Goal: Task Accomplishment & Management: Complete application form

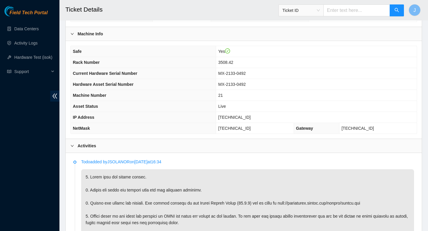
scroll to position [161, 0]
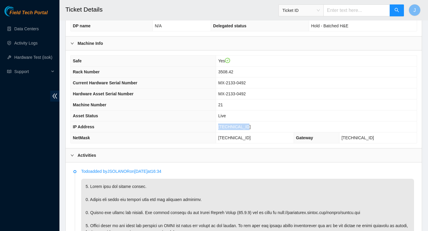
drag, startPoint x: 253, startPoint y: 126, endPoint x: 222, endPoint y: 126, distance: 30.6
click at [222, 126] on td "[TECHNICAL_ID]" at bounding box center [316, 127] width 201 height 11
copy span "[TECHNICAL_ID]"
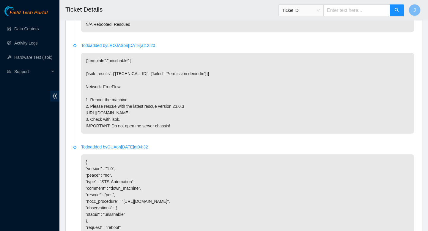
scroll to position [728, 0]
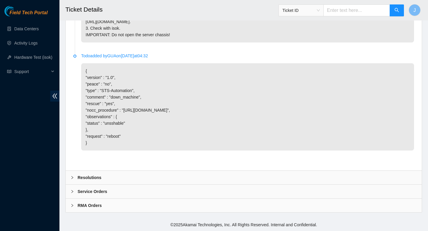
click at [116, 176] on div "Resolutions" at bounding box center [244, 178] width 356 height 14
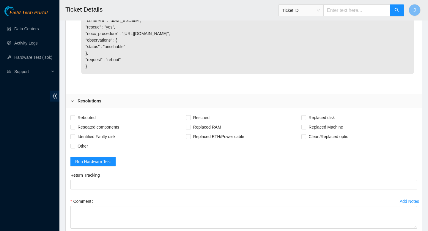
scroll to position [803, 0]
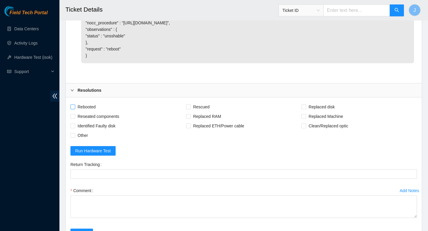
click at [71, 109] on span at bounding box center [72, 107] width 5 height 5
click at [71, 109] on input "Rebooted" at bounding box center [72, 107] width 4 height 4
checkbox input "true"
click at [72, 118] on input "Reseated components" at bounding box center [72, 116] width 4 height 4
checkbox input "true"
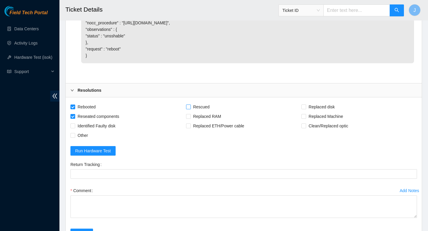
click at [189, 109] on input "Rescued" at bounding box center [188, 107] width 4 height 4
checkbox input "true"
click at [76, 131] on span "Identified Faulty disk" at bounding box center [96, 126] width 43 height 10
click at [75, 128] on input "Identified Faulty disk" at bounding box center [72, 126] width 4 height 4
checkbox input "true"
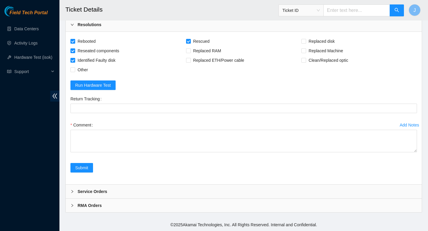
scroll to position [881, 0]
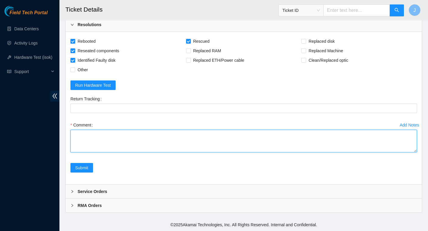
click at [159, 135] on textarea "Comment" at bounding box center [243, 141] width 346 height 23
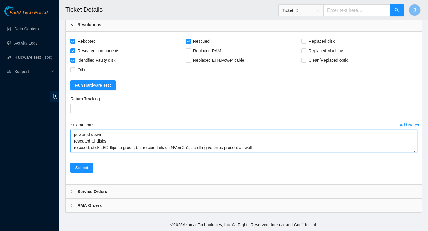
scroll to position [11, 0]
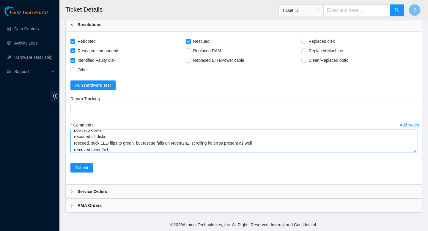
click at [182, 144] on textarea "verified SN powered down reseated all disks rescued, stick LED flips to green, …" at bounding box center [243, 141] width 346 height 23
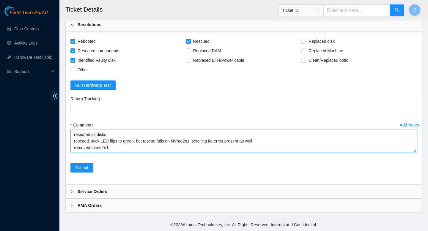
click at [134, 149] on textarea "verified SN powered down reseated all disks rescued, stick LED flips to green, …" at bounding box center [243, 141] width 346 height 23
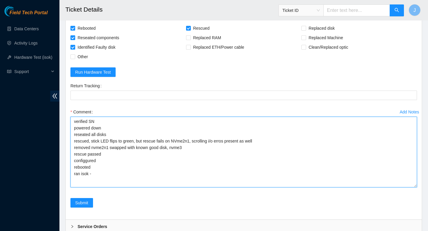
scroll to position [0, 0]
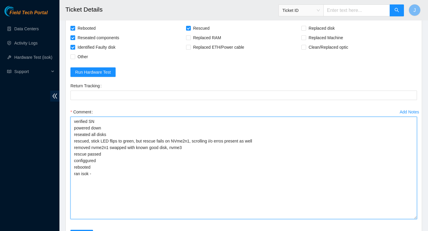
drag, startPoint x: 415, startPoint y: 151, endPoint x: 408, endPoint y: 230, distance: 79.6
click at [408, 219] on textarea "verified SN powered down reseated all disks rescued, stick LED flips to green, …" at bounding box center [243, 168] width 346 height 102
click at [192, 159] on textarea "verified SN powered down reseated all disks rescued, stick LED flips to green, …" at bounding box center [243, 168] width 346 height 102
paste textarea "104.78.78.152 : failed: disk: disk - Missing disk(s) Currently responding disks…"
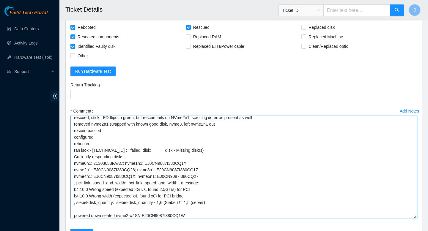
scroll to position [25, 0]
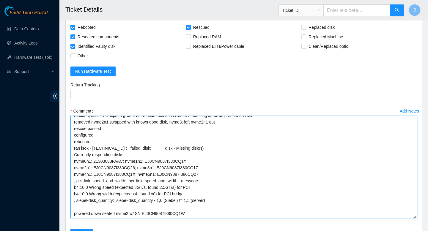
click at [212, 218] on textarea "verified SN powered down reseated all disks rescued, stick LED flips to green, …" at bounding box center [243, 167] width 346 height 102
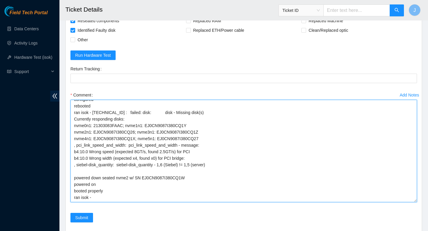
scroll to position [906, 0]
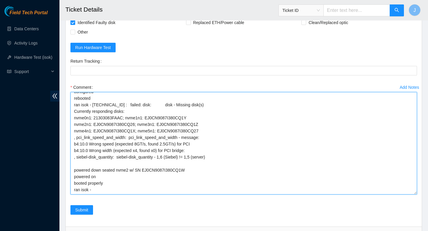
paste textarea "104.78.78.152 : failed: disk: disk - Missing disk(s) Currently responding disks…"
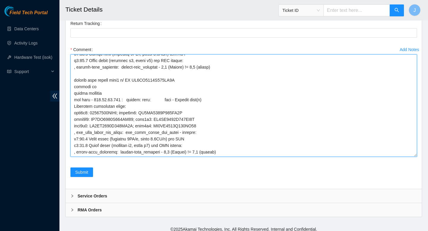
scroll to position [108, 0]
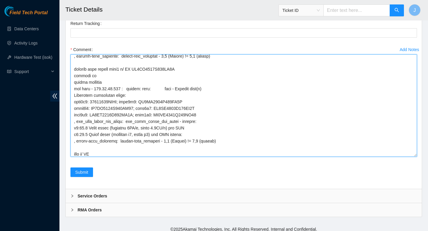
click at [168, 83] on textarea "Comment" at bounding box center [243, 105] width 346 height 102
click at [118, 157] on textarea "Comment" at bounding box center [243, 105] width 346 height 102
paste textarea "EJ0CN9087I380CQ1W"
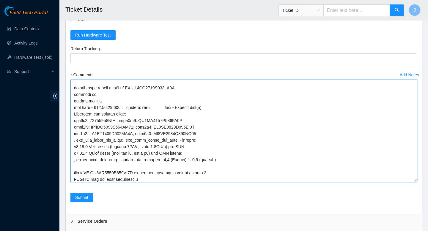
scroll to position [961, 0]
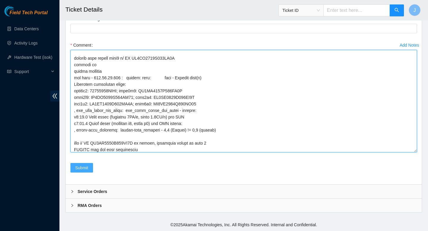
type textarea "verified SN powered down reseated all disks rescued, stick LED flips to green, …"
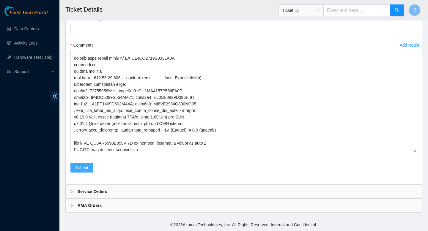
click at [80, 168] on span "Submit" at bounding box center [81, 168] width 13 height 7
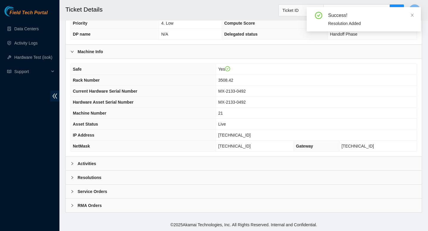
scroll to position [152, 0]
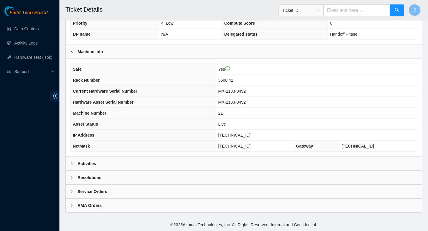
click at [148, 166] on div "Activities" at bounding box center [244, 164] width 356 height 14
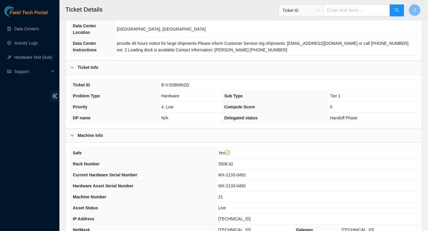
scroll to position [44, 0]
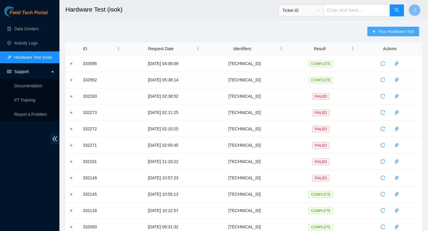
click at [384, 33] on span "Run Hardware Test" at bounding box center [397, 31] width 36 height 7
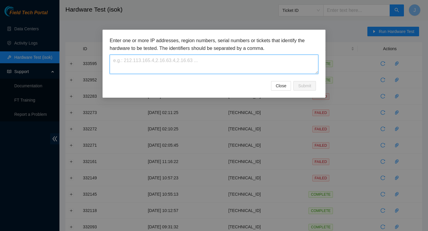
click at [247, 64] on textarea at bounding box center [214, 64] width 209 height 19
paste textarea "[TECHNICAL_ID]"
type textarea "[TECHNICAL_ID]"
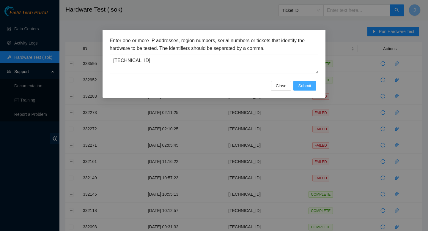
click at [305, 90] on button "Submit" at bounding box center [304, 86] width 23 height 10
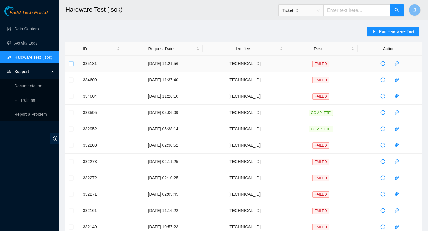
click at [72, 63] on button "Expand row" at bounding box center [71, 63] width 5 height 5
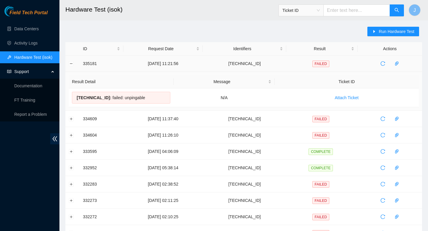
drag, startPoint x: 277, startPoint y: 65, endPoint x: 221, endPoint y: 65, distance: 55.9
click at [221, 65] on td "[TECHNICAL_ID]" at bounding box center [244, 64] width 83 height 16
copy tr "[TECHNICAL_ID]"
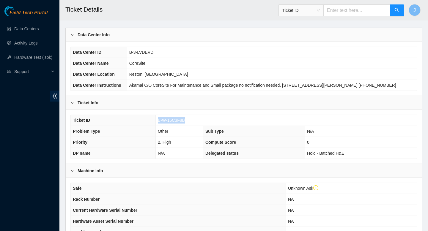
scroll to position [32, 0]
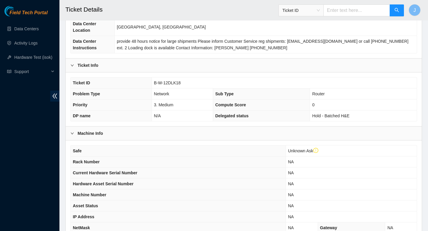
scroll to position [74, 0]
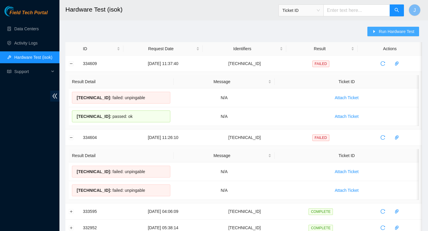
click at [400, 31] on span "Run Hardware Test" at bounding box center [397, 31] width 36 height 7
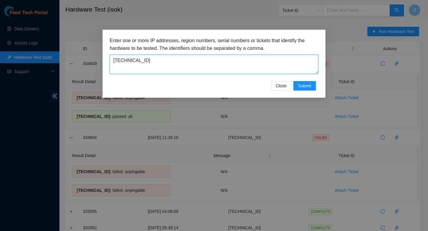
click at [192, 57] on textarea "[TECHNICAL_ID]" at bounding box center [214, 64] width 209 height 19
paste textarea "104.78.78.15"
type textarea "[TECHNICAL_ID]"
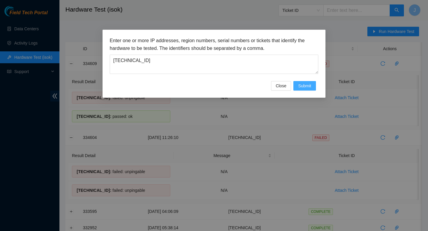
click at [301, 83] on span "Submit" at bounding box center [304, 86] width 13 height 7
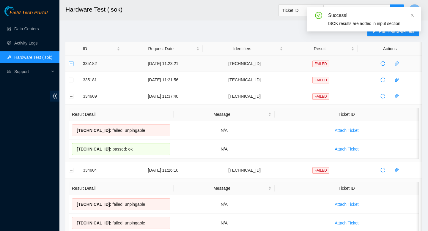
click at [71, 63] on button "Expand row" at bounding box center [71, 63] width 5 height 5
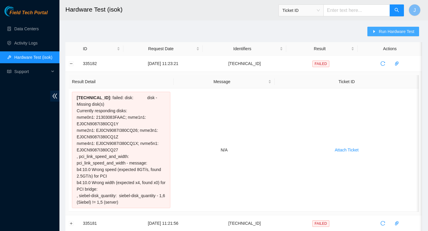
click at [395, 30] on span "Run Hardware Test" at bounding box center [397, 31] width 36 height 7
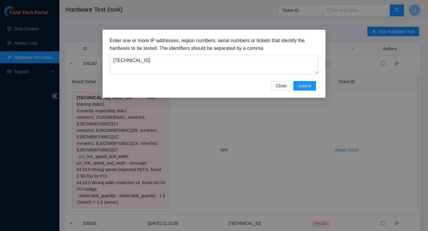
click at [316, 81] on div "Close Submit" at bounding box center [214, 86] width 209 height 10
click at [311, 84] on button "Submit" at bounding box center [304, 86] width 23 height 10
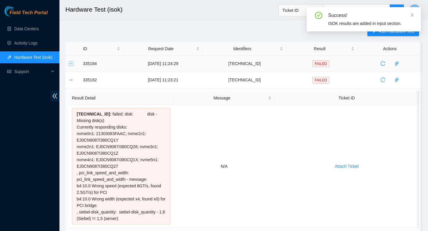
click at [71, 63] on button "Expand row" at bounding box center [71, 63] width 5 height 5
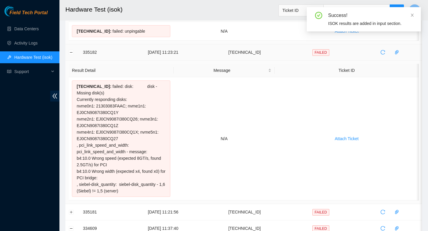
scroll to position [67, 0]
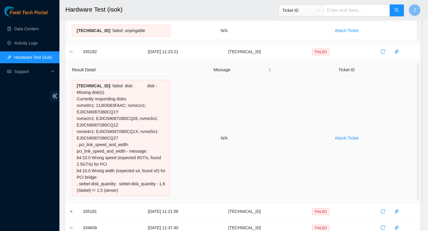
drag, startPoint x: 135, startPoint y: 190, endPoint x: 73, endPoint y: 87, distance: 120.2
click at [73, 87] on div "104.78.78.152 : failed: disk: disk - Missing disk(s) Currently responding disks…" at bounding box center [121, 138] width 98 height 116
copy div "104.78.78.152 : failed: disk: disk - Missing disk(s) Currently responding disks…"
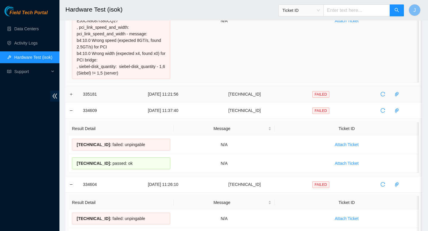
scroll to position [184, 0]
click at [72, 96] on button "Expand row" at bounding box center [71, 94] width 5 height 5
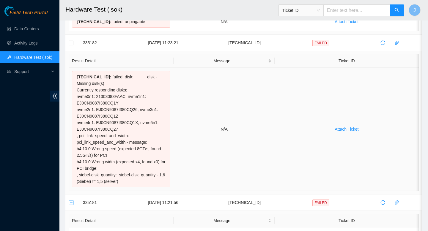
scroll to position [85, 0]
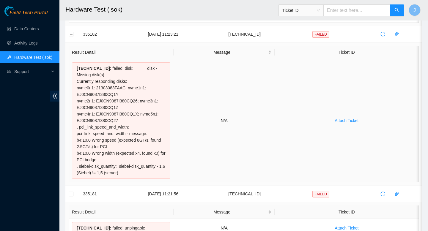
copy div "104.78.78.152 : failed: disk: disk - Missing disk(s) Currently responding disks…"
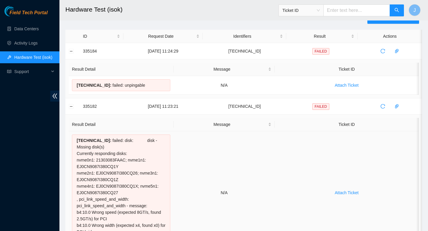
scroll to position [0, 0]
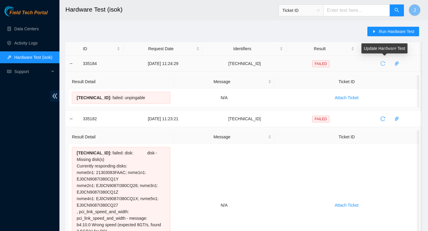
click at [385, 64] on icon "reload" at bounding box center [382, 63] width 5 height 5
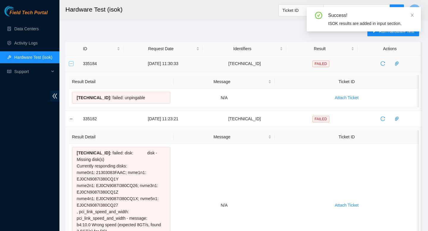
click at [71, 63] on button "Collapse row" at bounding box center [71, 63] width 5 height 5
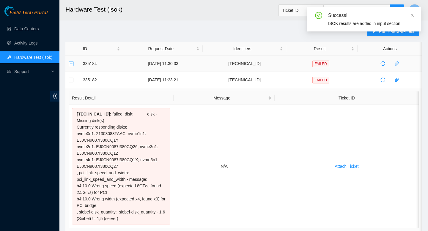
click at [71, 63] on button "Expand row" at bounding box center [71, 63] width 5 height 5
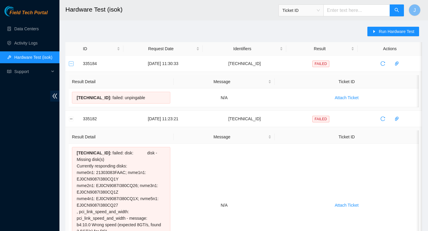
copy div "104.78.78.152 : failed: disk: disk - Missing disk(s) Currently responding disks…"
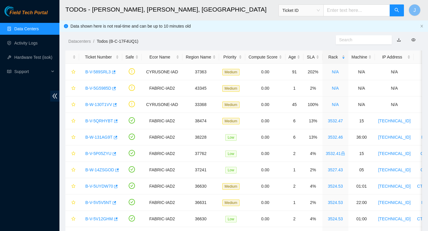
scroll to position [216, 0]
